Goal: Transaction & Acquisition: Purchase product/service

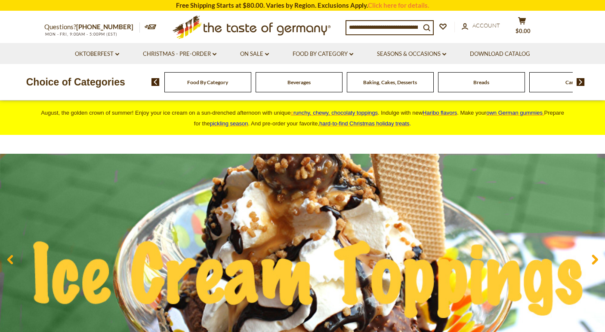
click at [387, 28] on input at bounding box center [383, 27] width 74 height 12
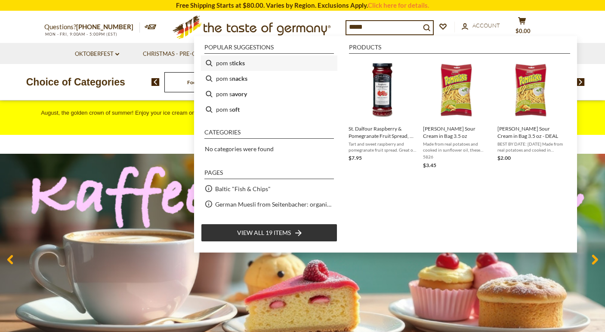
click at [303, 67] on li "pom s ticks" at bounding box center [269, 62] width 136 height 15
type input "**********"
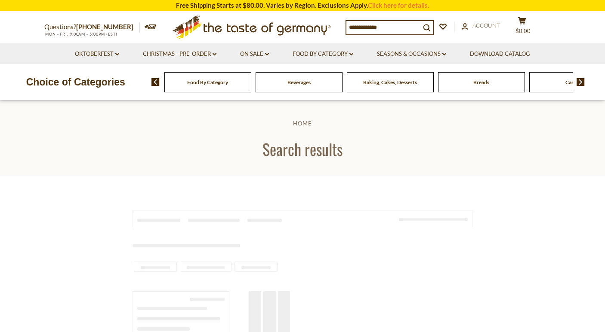
type input "**********"
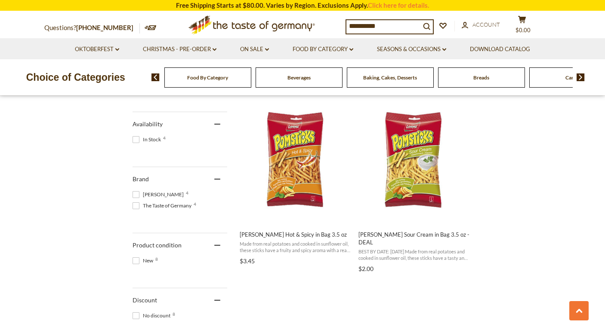
scroll to position [356, 0]
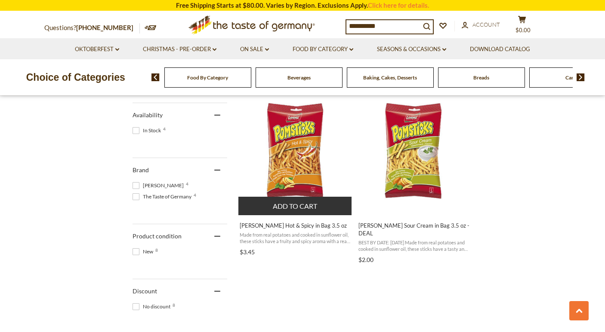
click at [287, 207] on button "Add to cart" at bounding box center [294, 206] width 113 height 18
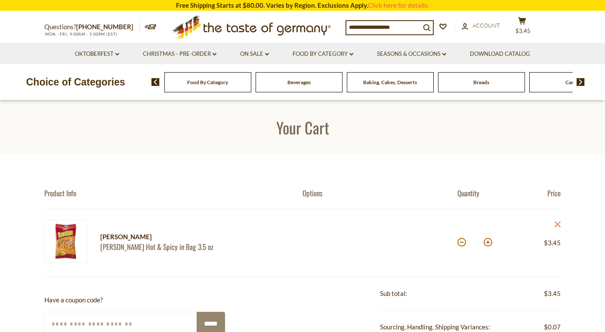
scroll to position [32, 0]
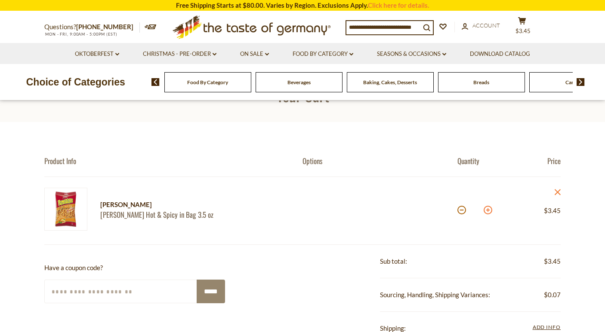
click at [487, 213] on button at bounding box center [487, 210] width 9 height 9
type input "*"
click at [487, 213] on button at bounding box center [487, 210] width 9 height 9
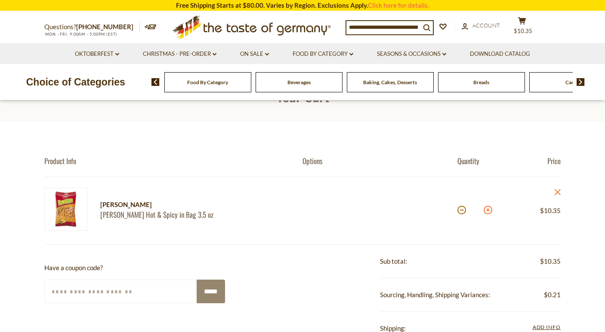
click at [487, 213] on button at bounding box center [487, 210] width 9 height 9
type input "*"
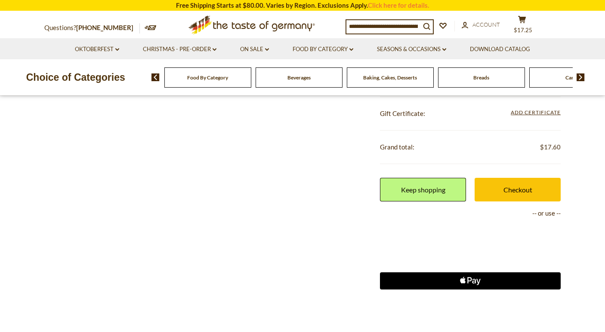
scroll to position [281, 0]
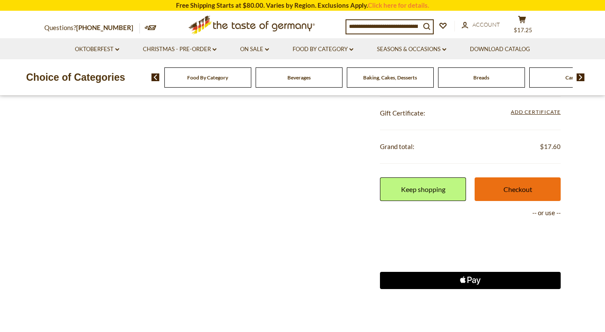
click at [502, 197] on link "Checkout" at bounding box center [517, 190] width 86 height 24
